Goal: Task Accomplishment & Management: Manage account settings

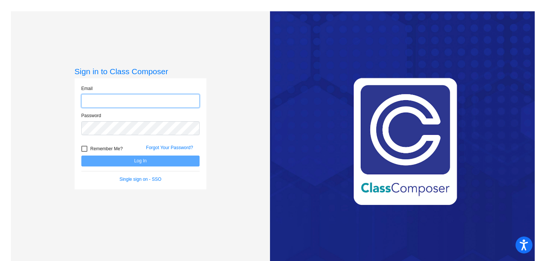
type input "[PERSON_NAME][EMAIL_ADDRESS][PERSON_NAME][DOMAIN_NAME]"
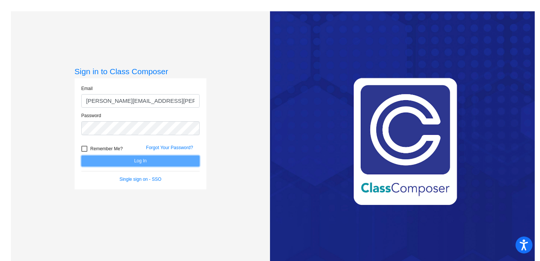
click at [102, 162] on button "Log In" at bounding box center [140, 161] width 118 height 11
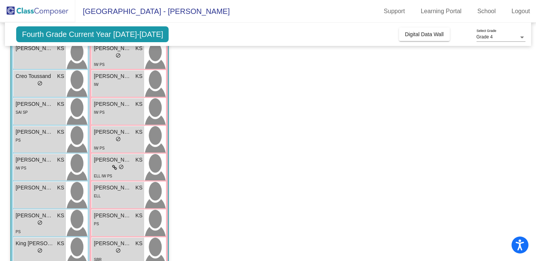
scroll to position [108, 0]
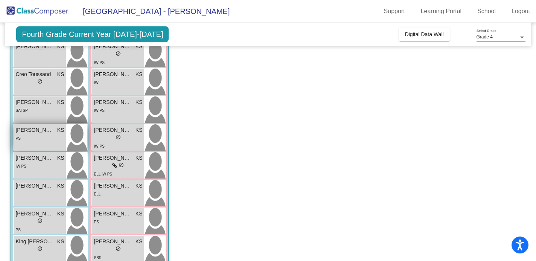
click at [40, 128] on span "[PERSON_NAME]" at bounding box center [34, 130] width 38 height 8
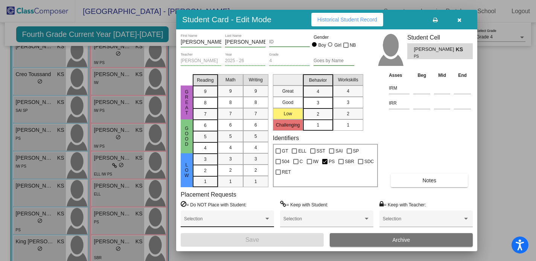
click at [258, 214] on div "Selection" at bounding box center [227, 221] width 87 height 14
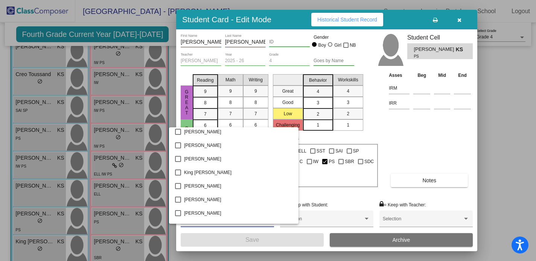
scroll to position [1197, 0]
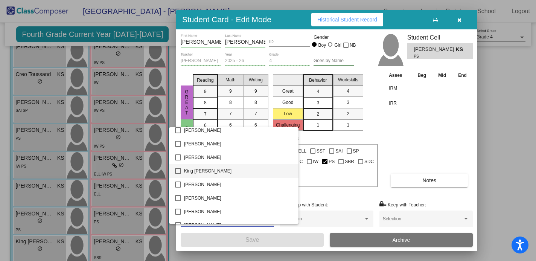
click at [180, 172] on mat-pseudo-checkbox at bounding box center [178, 171] width 6 height 6
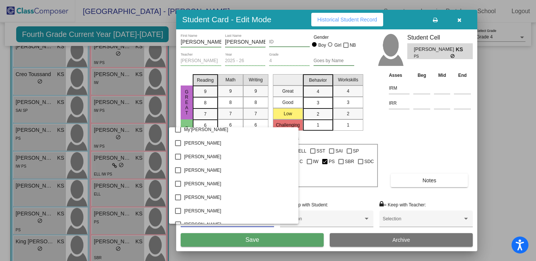
scroll to position [1456, 0]
click at [178, 170] on mat-pseudo-checkbox at bounding box center [178, 170] width 6 height 6
click at [439, 139] on div at bounding box center [268, 130] width 536 height 261
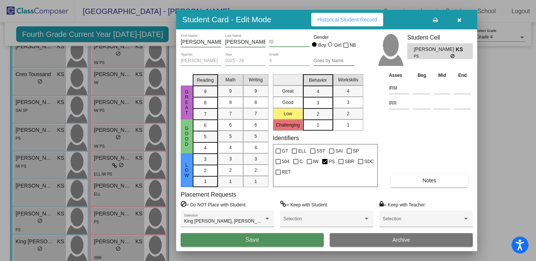
click at [301, 237] on button "Save" at bounding box center [252, 240] width 143 height 14
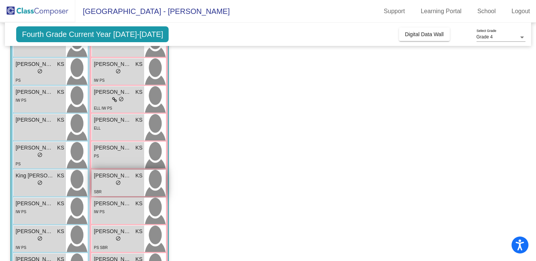
scroll to position [141, 0]
